Goal: Information Seeking & Learning: Learn about a topic

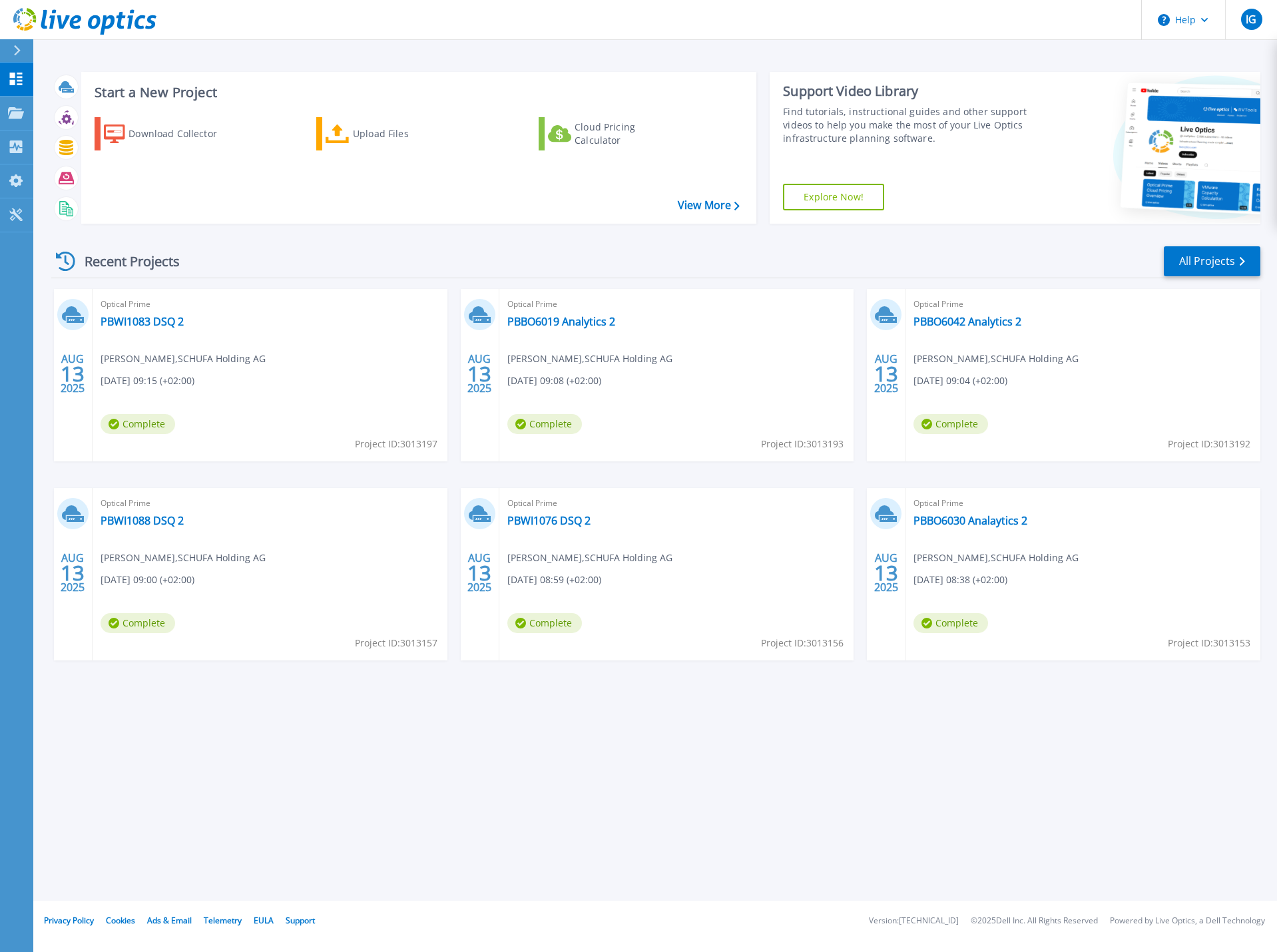
click at [584, 393] on div "Optical Prime PBBO6019 Analytics 2 [PERSON_NAME] , SCHUFA Holding AG [DATE] 09:…" at bounding box center [677, 374] width 354 height 172
click at [175, 420] on span "Complete" at bounding box center [138, 424] width 74 height 20
click at [1209, 274] on link "All Projects" at bounding box center [1211, 261] width 96 height 30
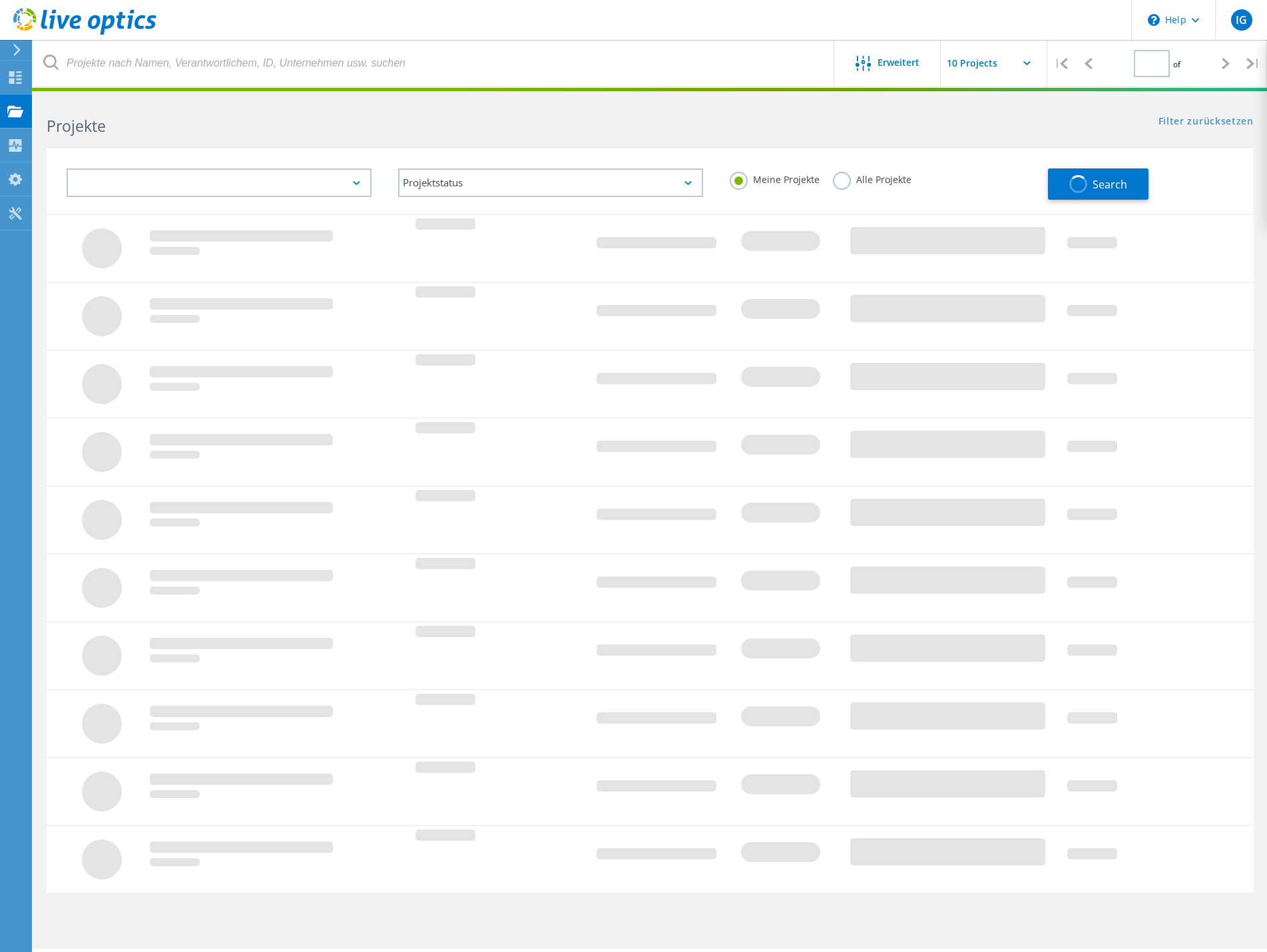
type input "1"
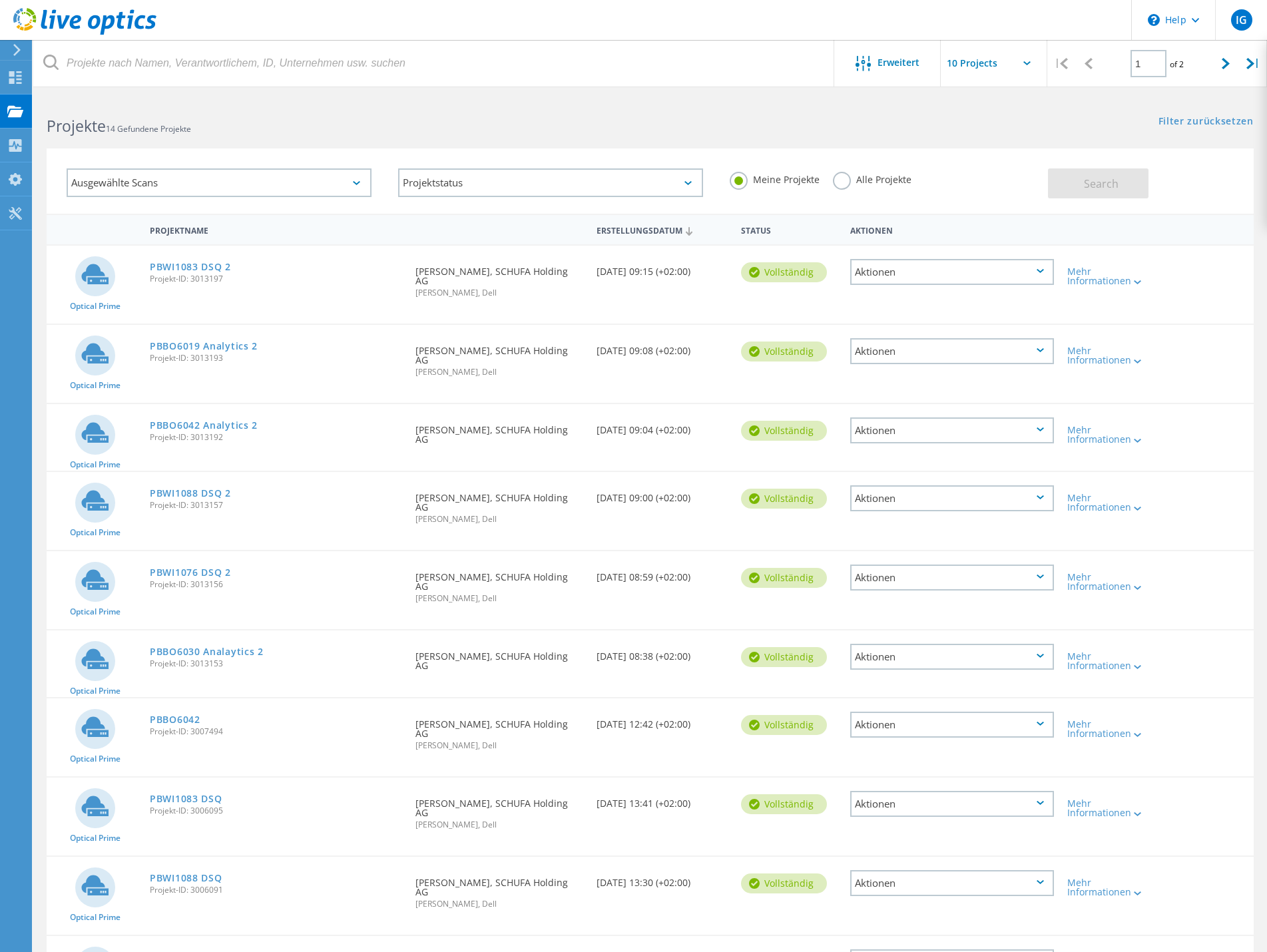
click at [905, 198] on div "Meine Projekte Alle Projekte" at bounding box center [882, 180] width 331 height 49
click at [894, 175] on label "Alle Projekte" at bounding box center [871, 177] width 78 height 12
click at [0, 0] on input "Alle Projekte" at bounding box center [0, 0] width 0 height 0
click at [955, 270] on div "Aktionen" at bounding box center [951, 271] width 204 height 26
click at [710, 321] on div "Optical Prime PBWI1083 DSQ 2 Projekt-ID: 3013197 Angefordert durch Immanuel Gri…" at bounding box center [650, 284] width 1207 height 77
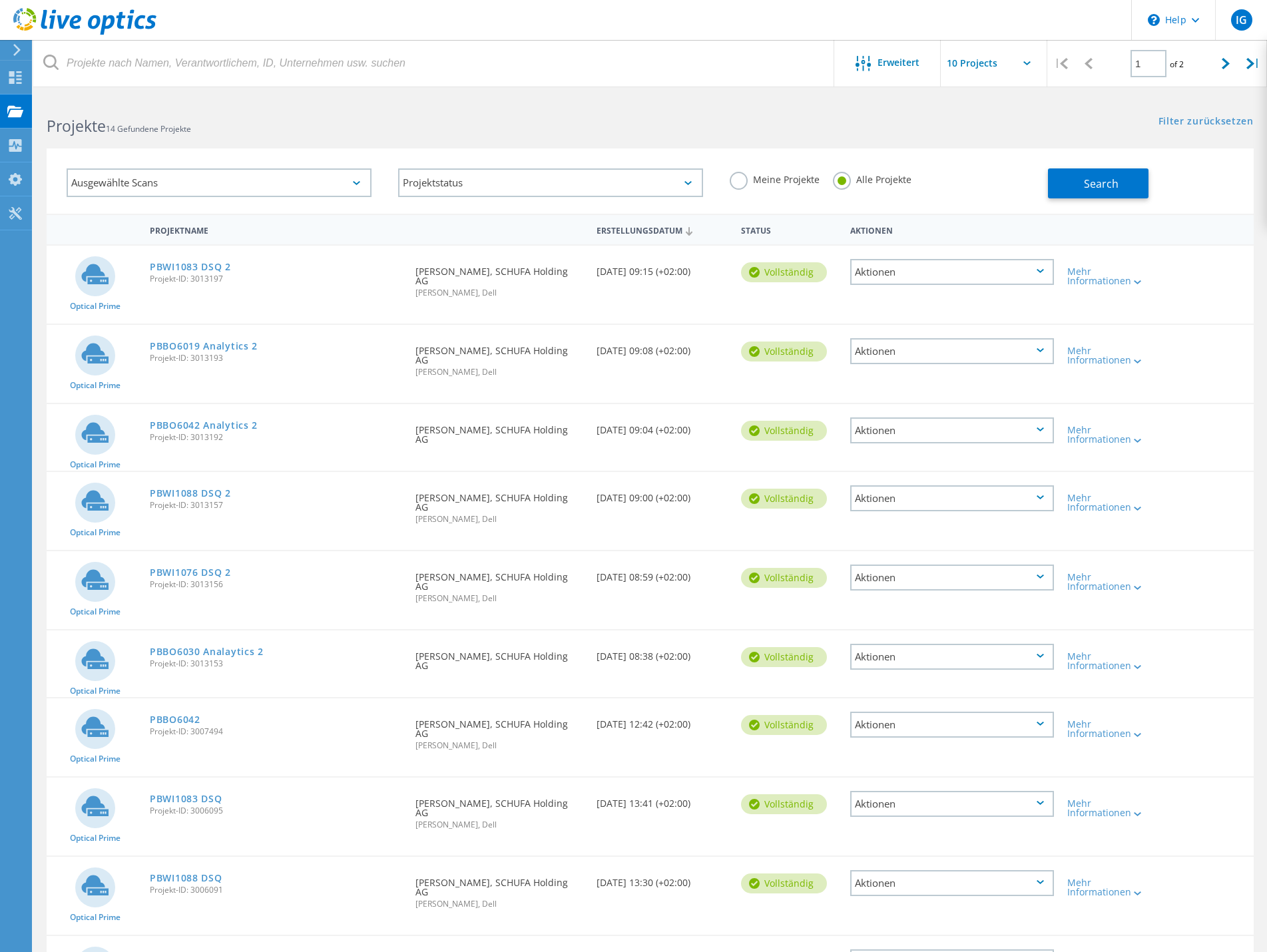
click at [226, 347] on link "PBBO6019 Analytics 2" at bounding box center [204, 345] width 108 height 9
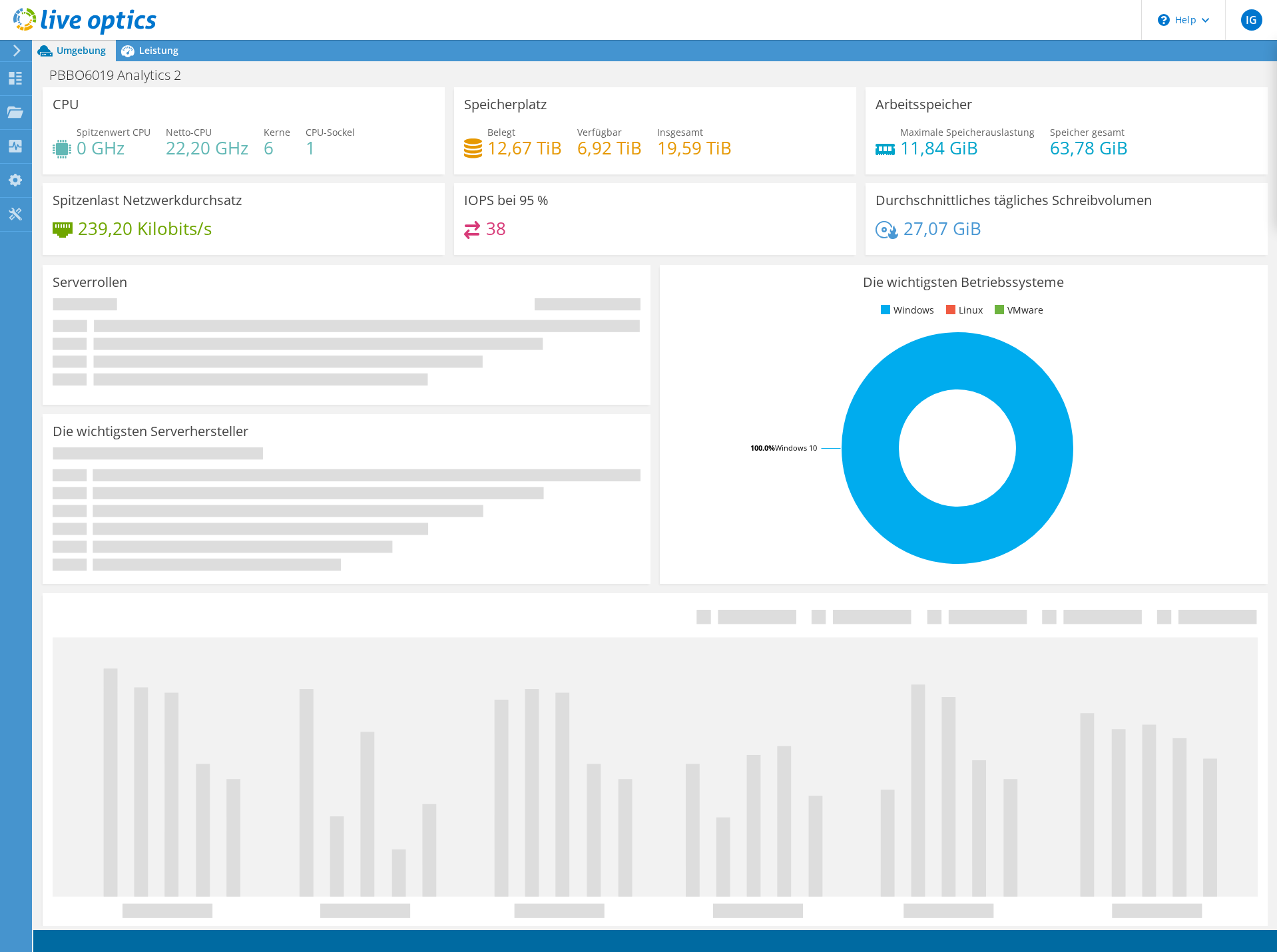
click at [165, 47] on span "Leistung" at bounding box center [159, 49] width 40 height 12
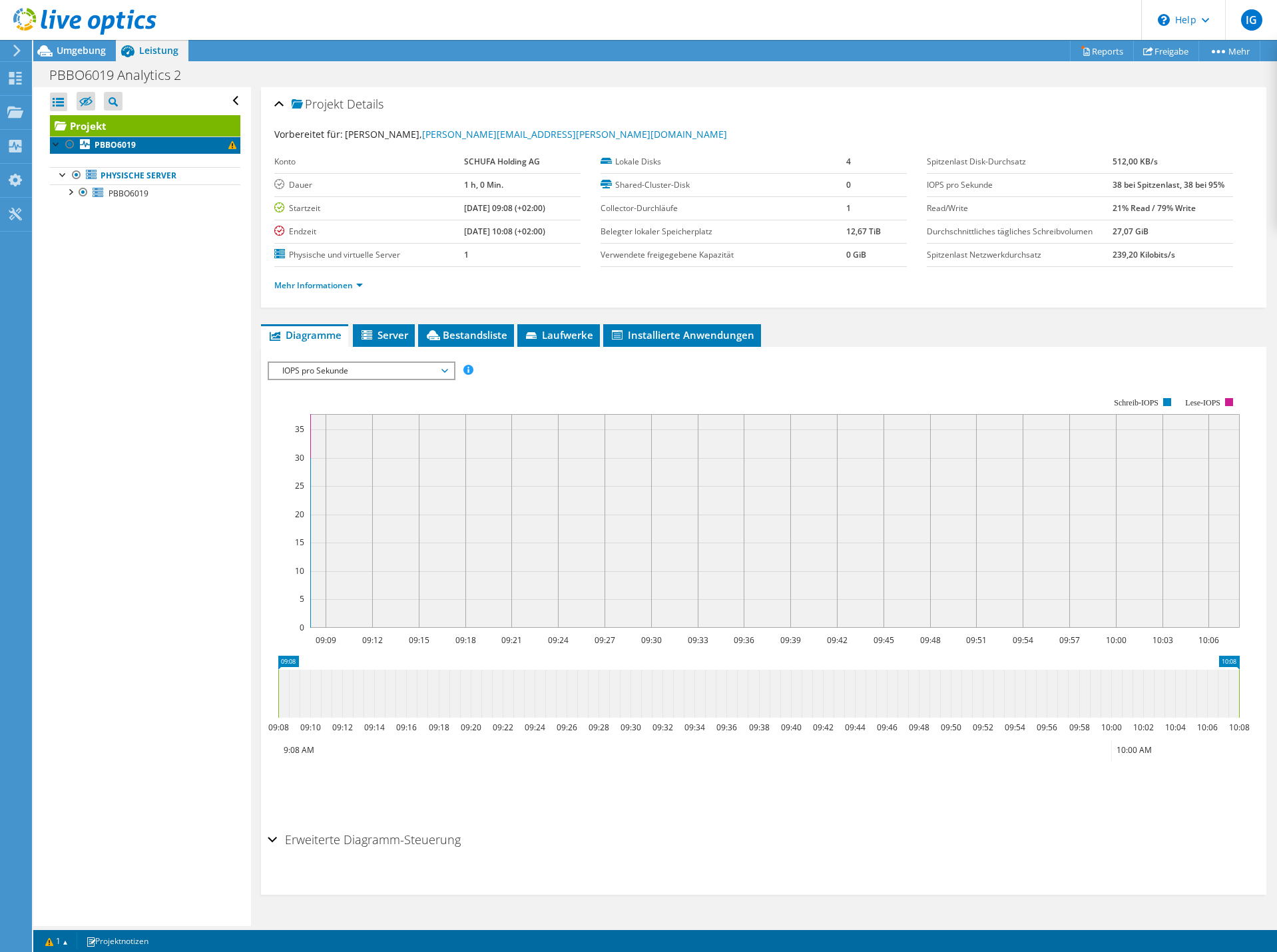
click at [228, 147] on span at bounding box center [232, 145] width 8 height 8
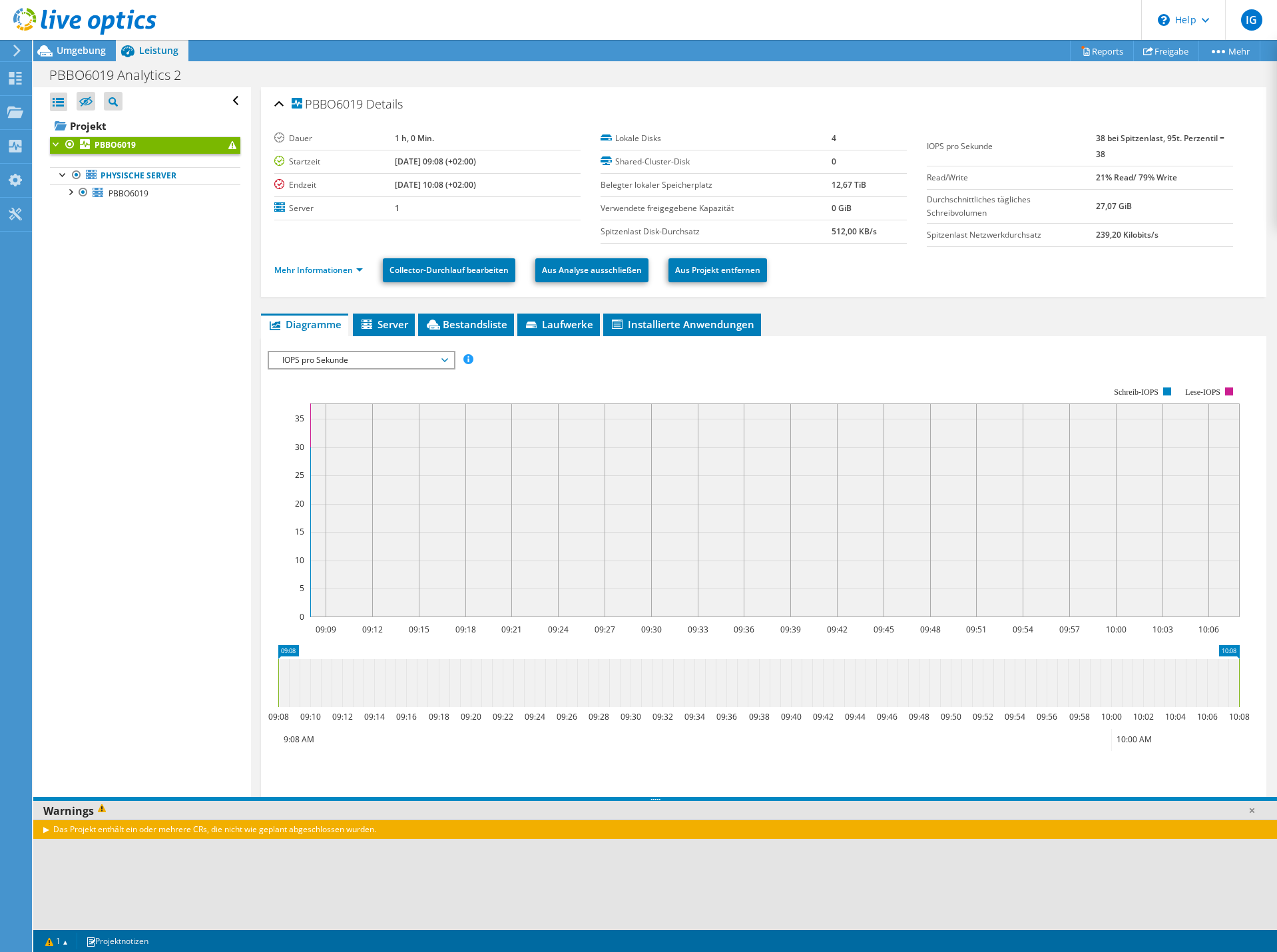
click at [228, 147] on span at bounding box center [232, 145] width 8 height 8
drag, startPoint x: 331, startPoint y: 142, endPoint x: 448, endPoint y: 137, distance: 117.1
click at [448, 137] on tr "Dauer 1 h, 0 Min." at bounding box center [427, 138] width 306 height 23
copy tr "1 h, 0 Min."
click at [456, 137] on td "1 h, 0 Min." at bounding box center [487, 138] width 185 height 23
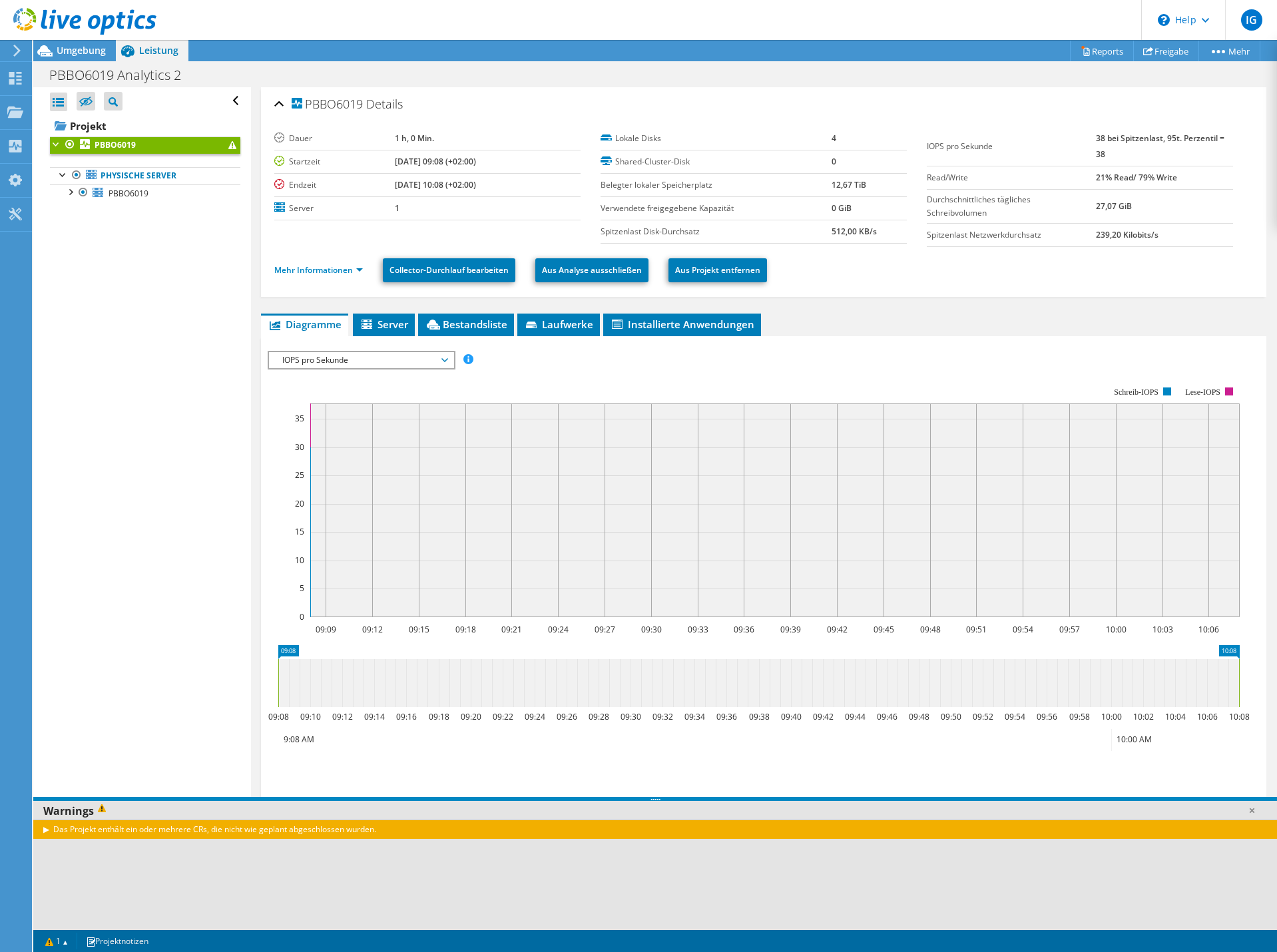
click at [456, 137] on td "1 h, 0 Min." at bounding box center [487, 138] width 185 height 23
click at [395, 133] on b "1 h, 0 Min." at bounding box center [415, 138] width 40 height 12
click at [420, 134] on td "1 h, 0 Min." at bounding box center [487, 138] width 185 height 23
drag, startPoint x: 463, startPoint y: 143, endPoint x: 444, endPoint y: 115, distance: 33.8
click at [444, 115] on div "PBBO6019 Details" at bounding box center [763, 105] width 979 height 29
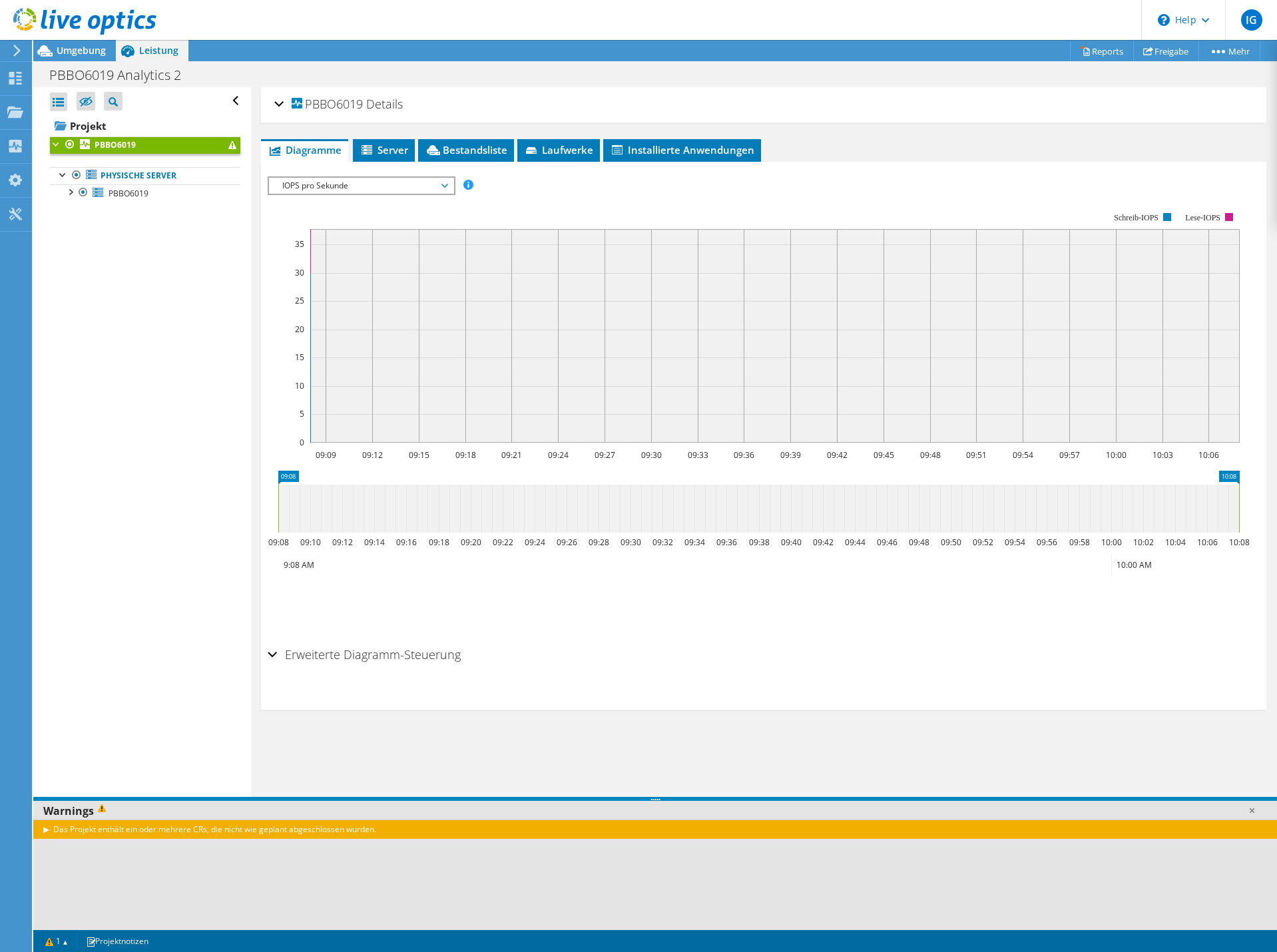
click at [282, 110] on div "PBBO6019 Details" at bounding box center [763, 105] width 979 height 29
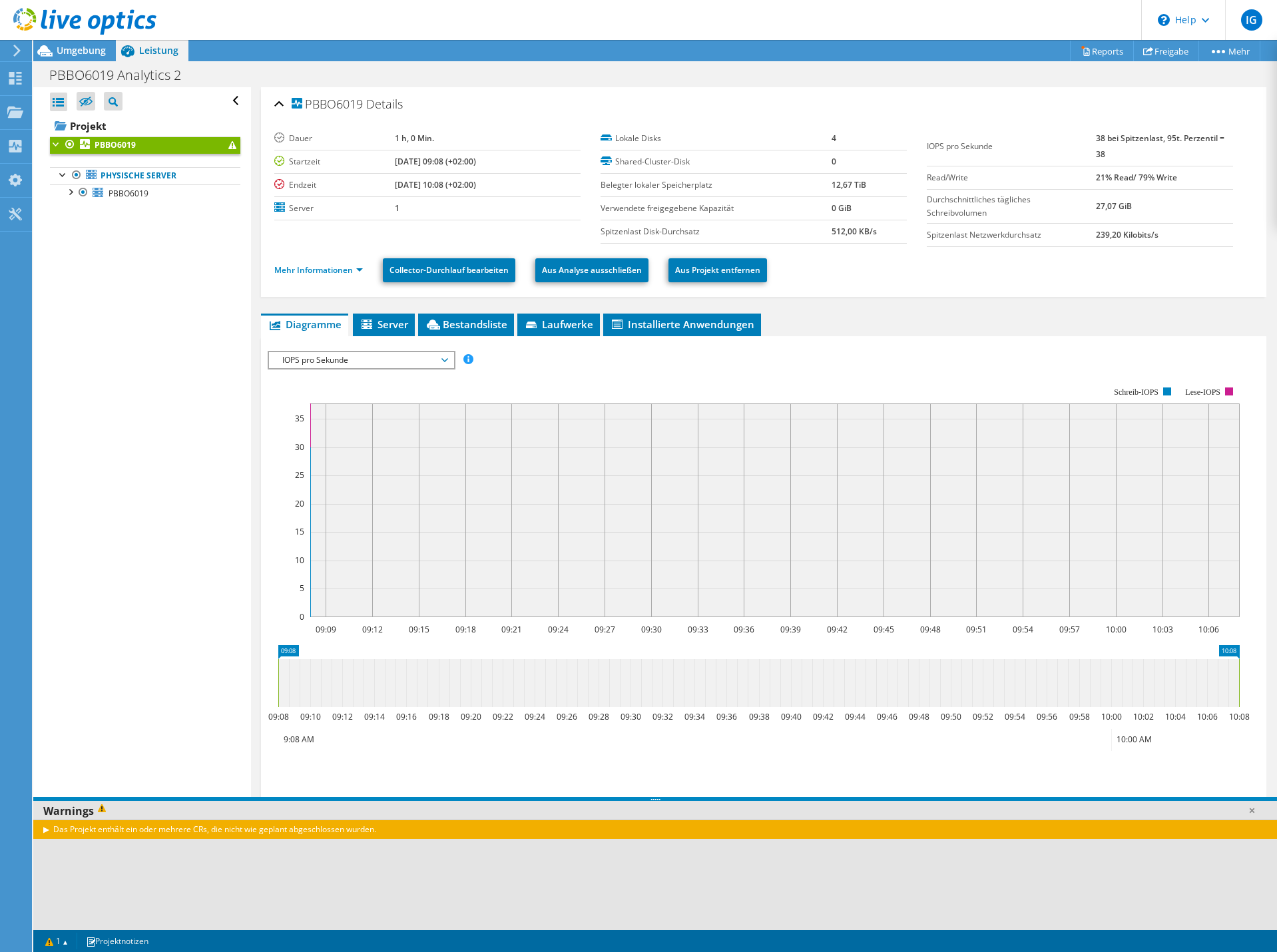
click at [72, 54] on span "Umgebung" at bounding box center [82, 49] width 49 height 12
